Goal: Find specific fact: Find specific fact

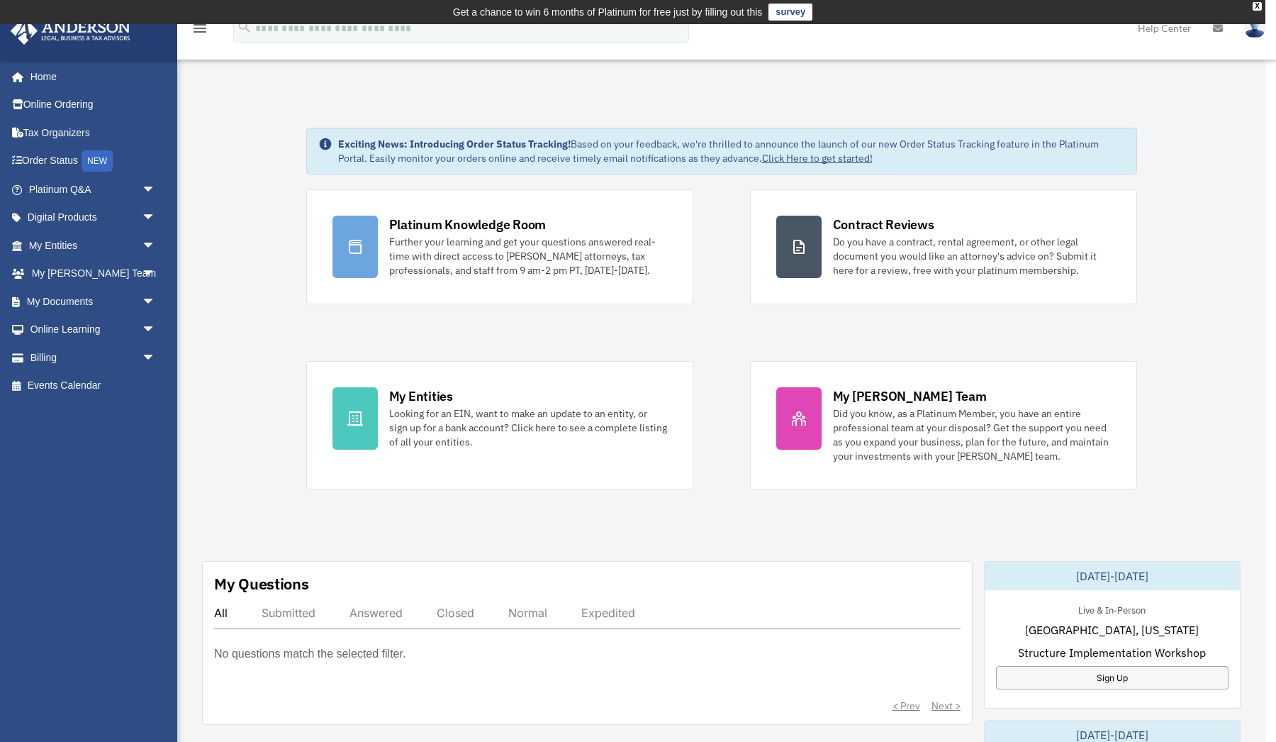
click at [369, 418] on div "x" at bounding box center [638, 371] width 1276 height 742
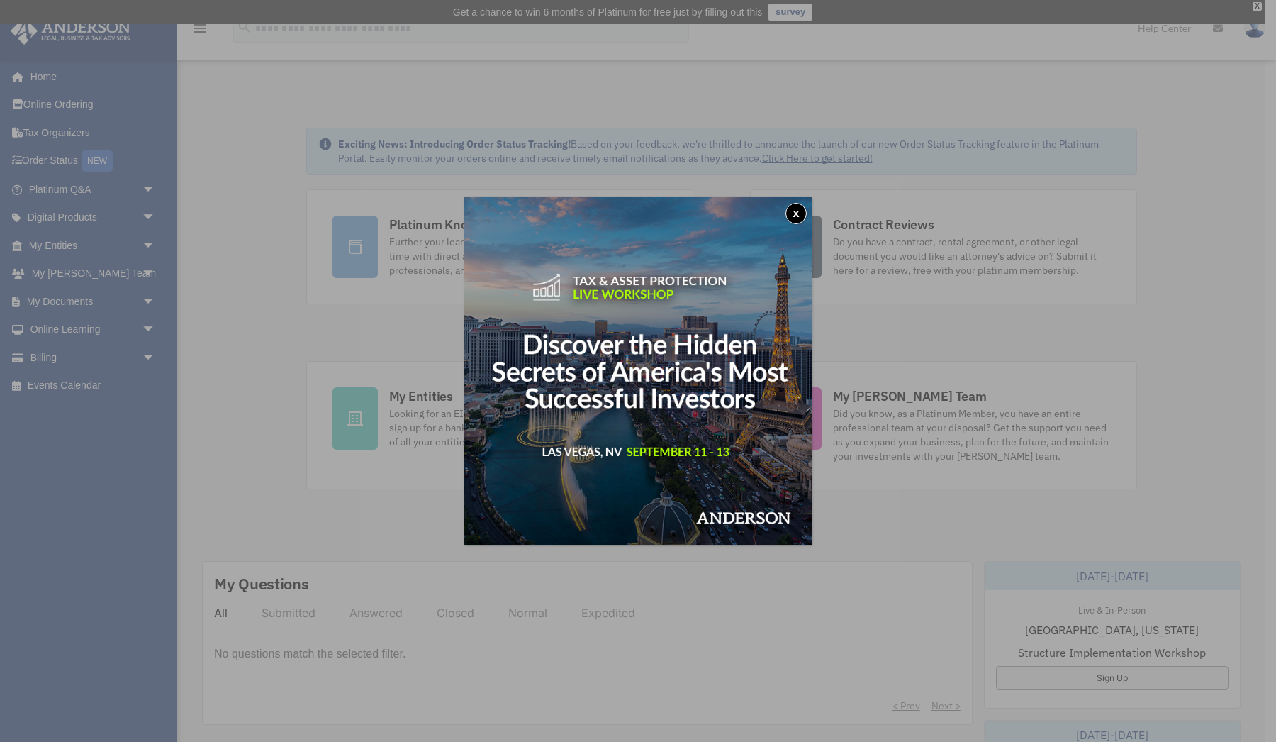
click at [789, 202] on img at bounding box center [637, 370] width 347 height 347
click at [795, 215] on button "x" at bounding box center [796, 213] width 21 height 21
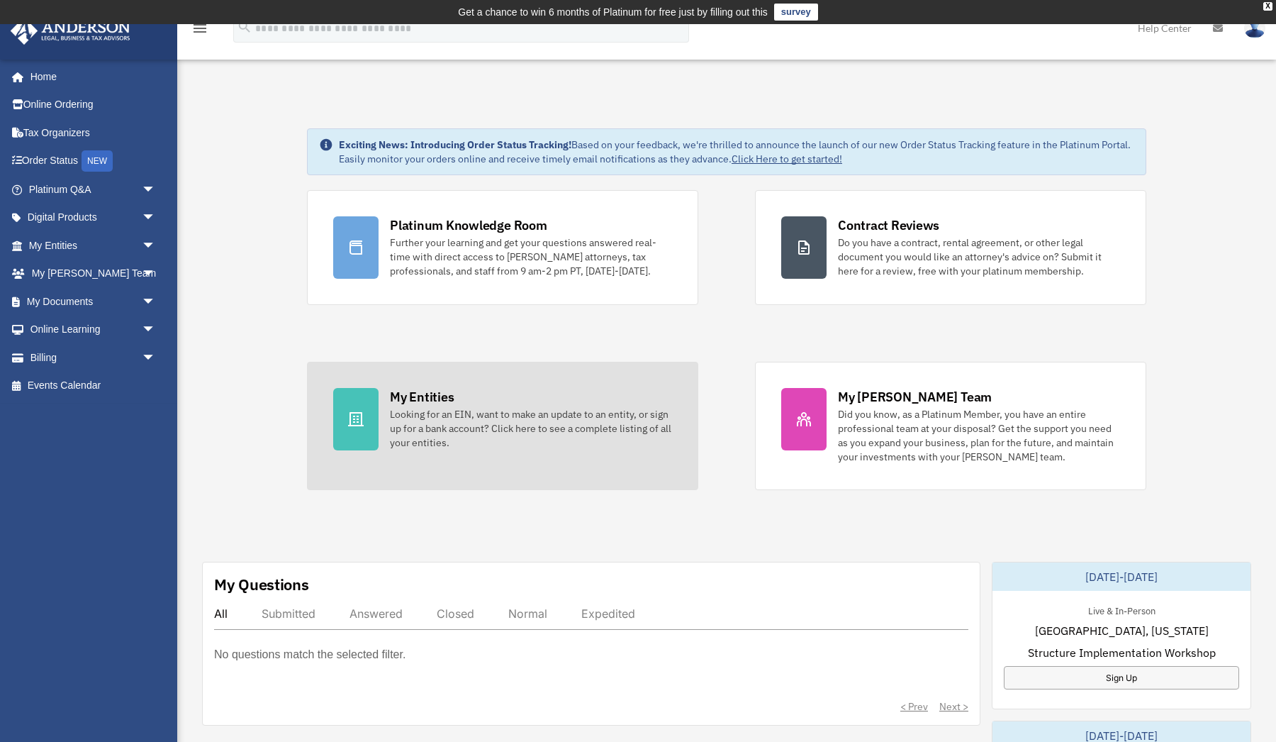
click at [467, 411] on div "Looking for an EIN, want to make an update to an entity, or sign up for a bank …" at bounding box center [531, 428] width 282 height 43
click at [397, 420] on div "Looking for an EIN, want to make an update to an entity, or sign up for a bank …" at bounding box center [531, 428] width 282 height 43
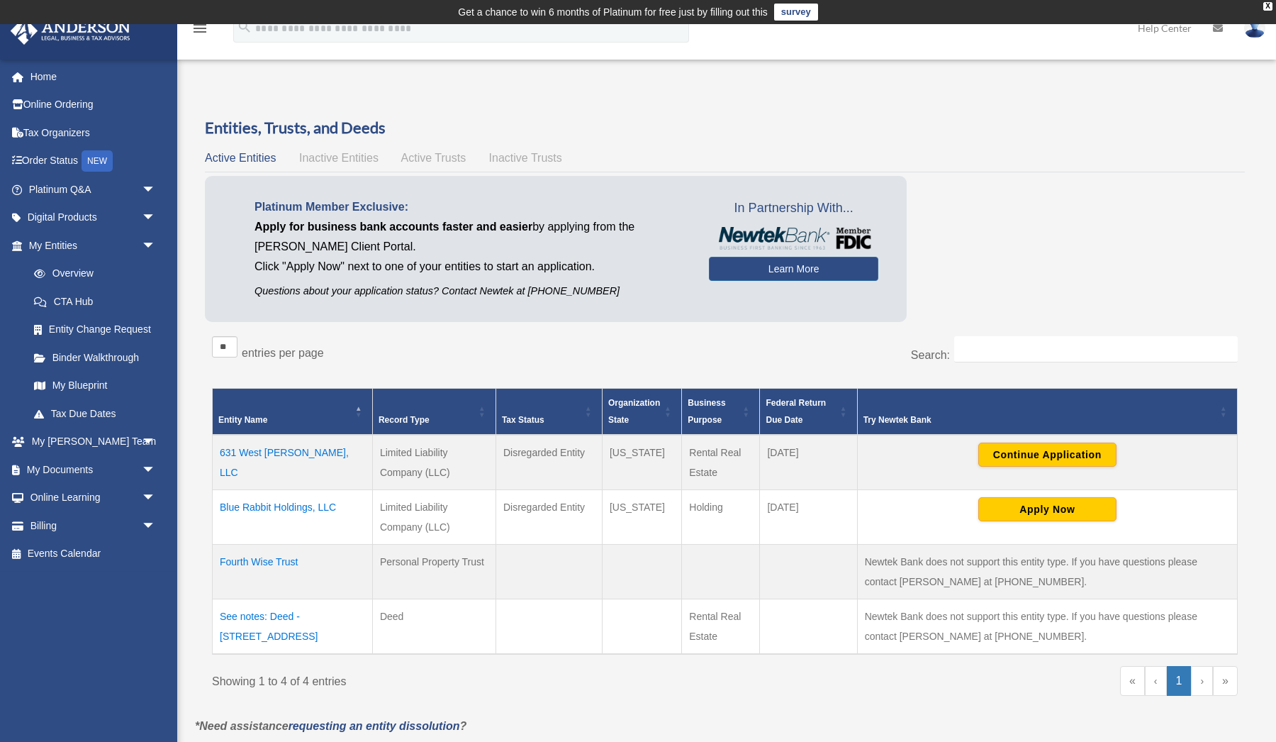
click at [299, 455] on td "631 West [PERSON_NAME], LLC" at bounding box center [293, 462] width 160 height 55
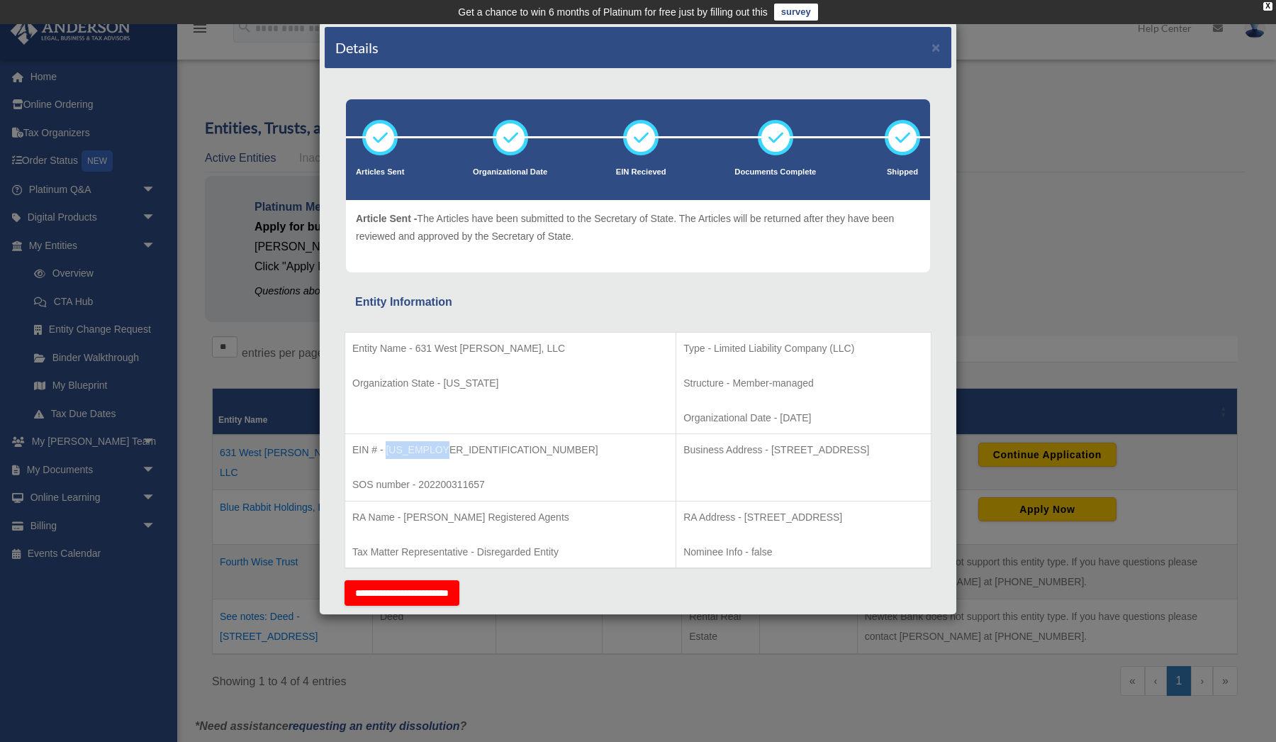
drag, startPoint x: 442, startPoint y: 445, endPoint x: 388, endPoint y: 445, distance: 53.9
click at [388, 445] on p "EIN # - [US_EMPLOYER_IDENTIFICATION_NUMBER]" at bounding box center [510, 450] width 316 height 18
copy p "[US_EMPLOYER_IDENTIFICATION_NUMBER]"
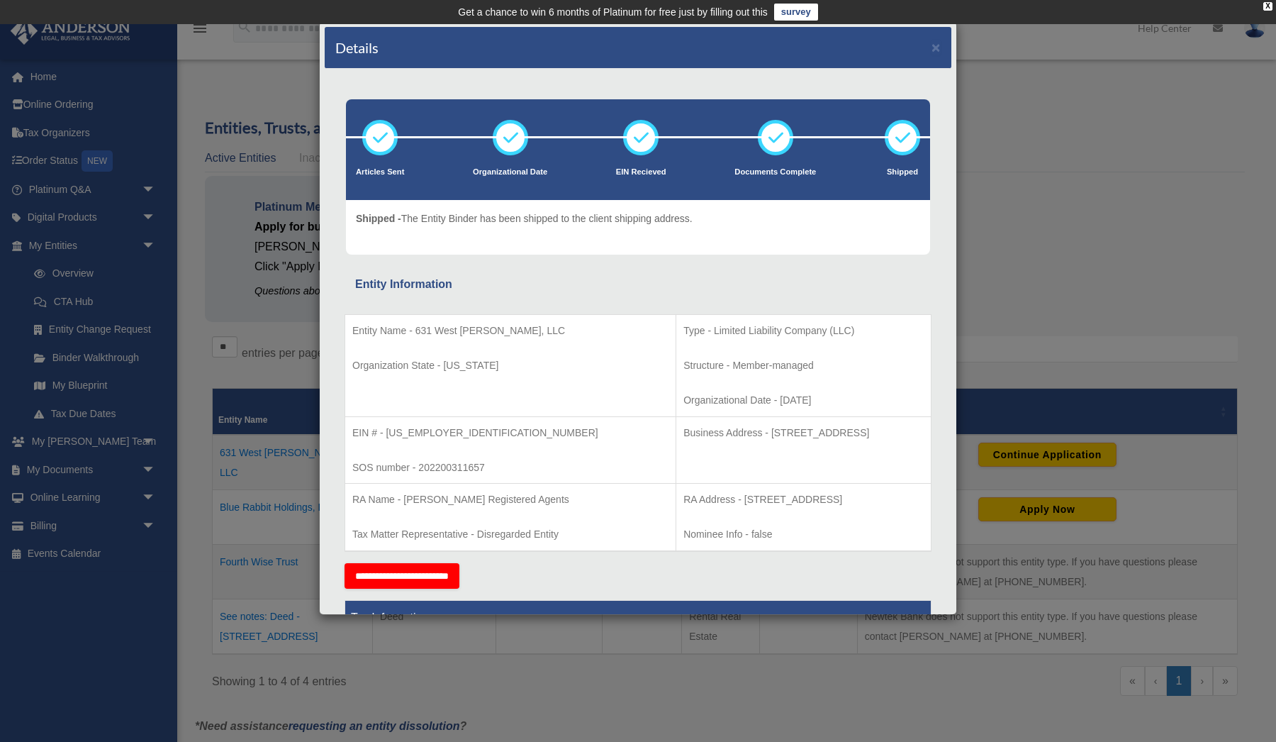
click at [403, 429] on p "EIN # - [US_EMPLOYER_IDENTIFICATION_NUMBER]" at bounding box center [510, 433] width 316 height 18
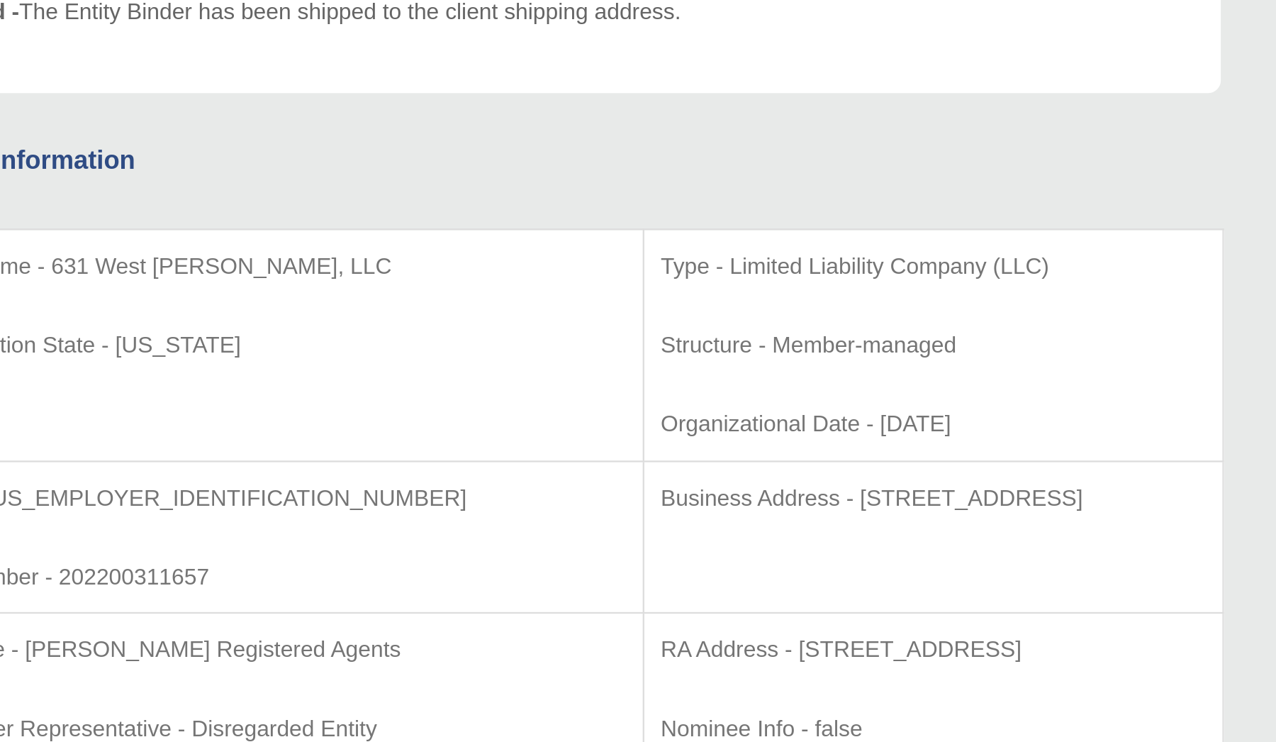
scroll to position [65, 0]
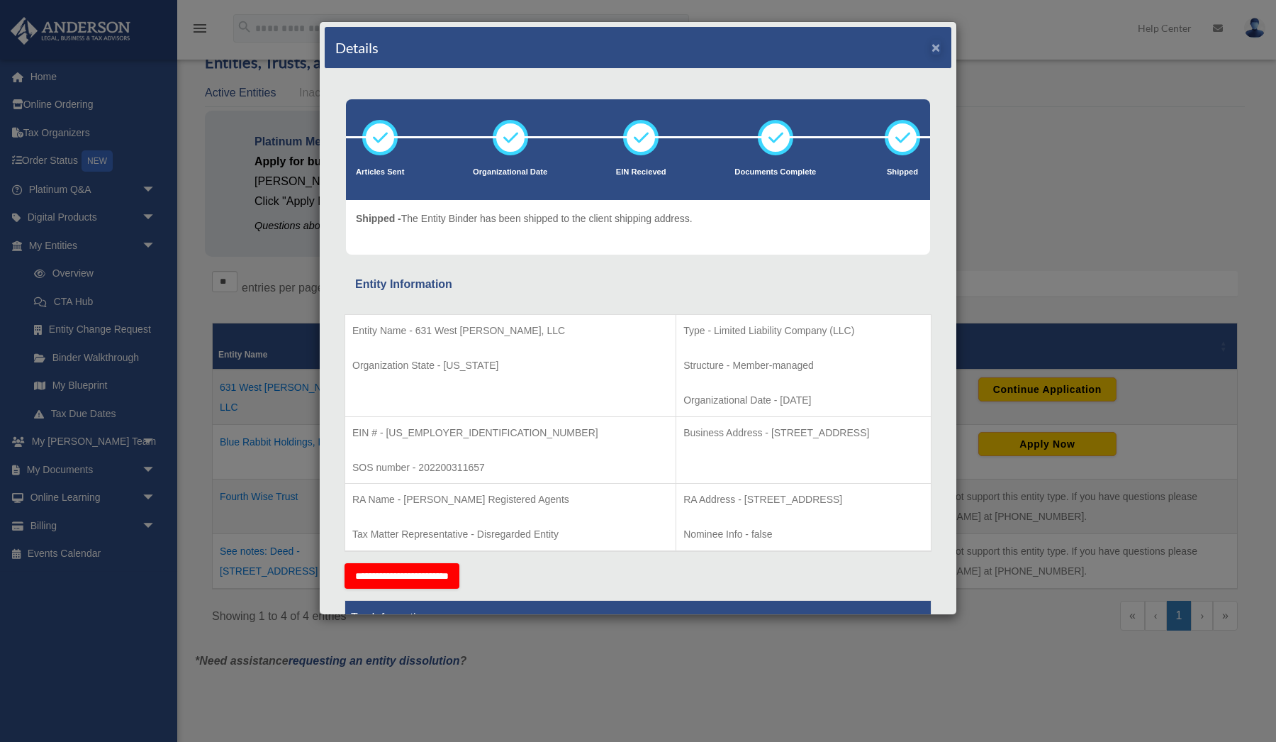
click at [935, 50] on button "×" at bounding box center [936, 47] width 9 height 15
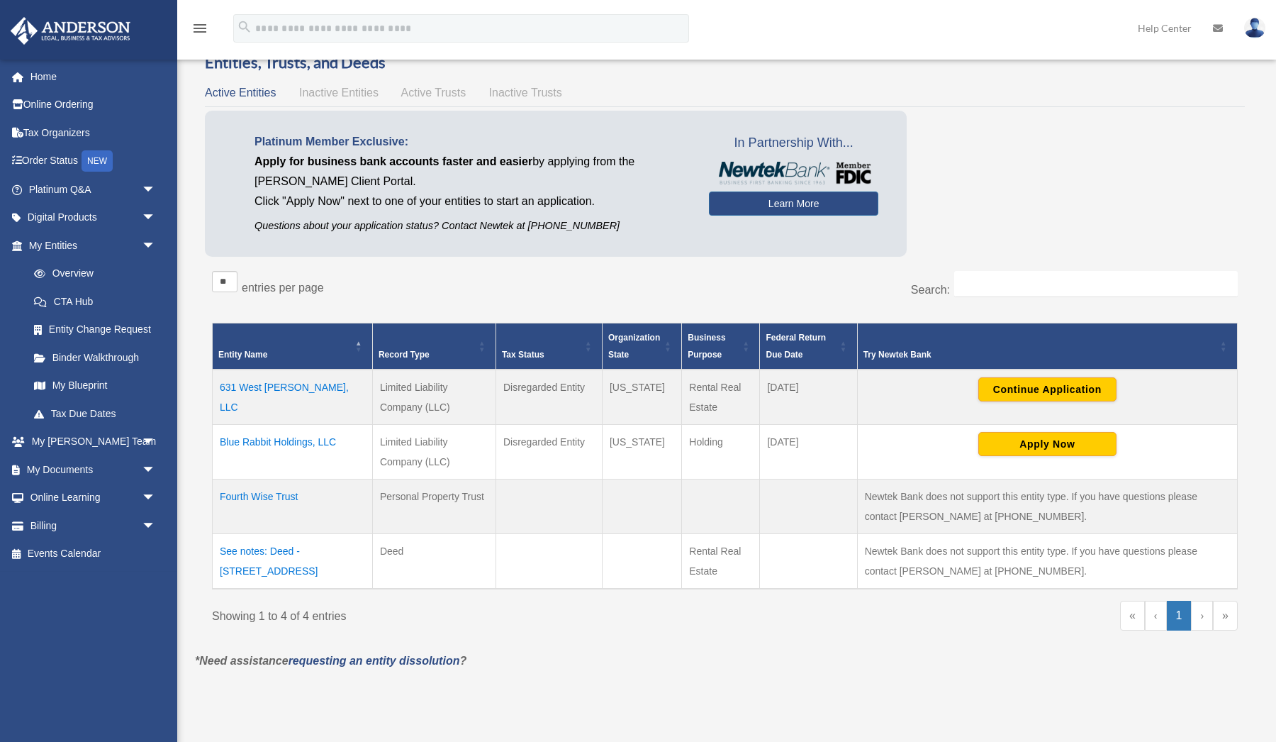
click at [270, 436] on td "Blue Rabbit Holdings, LLC" at bounding box center [293, 452] width 160 height 55
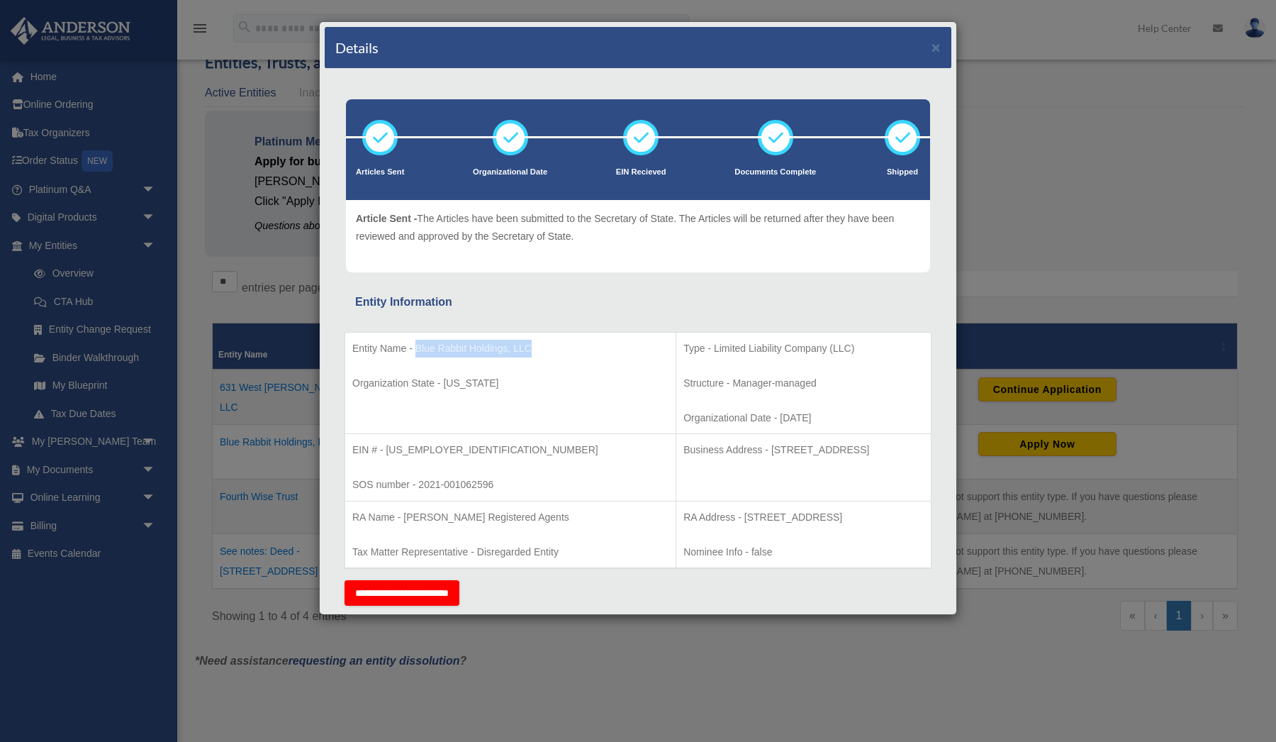
drag, startPoint x: 560, startPoint y: 346, endPoint x: 416, endPoint y: 341, distance: 144.0
click at [416, 341] on p "Entity Name - Blue Rabbit Holdings, LLC" at bounding box center [510, 349] width 316 height 18
copy p "Blue Rabbit Holdings, LLC"
click at [934, 50] on button "×" at bounding box center [936, 47] width 9 height 15
